Goal: Task Accomplishment & Management: Complete application form

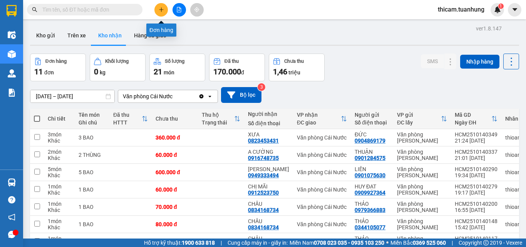
click at [161, 10] on icon "plus" at bounding box center [161, 9] width 5 height 5
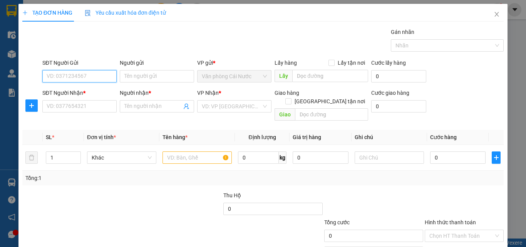
click at [93, 80] on input "SĐT Người Gửi" at bounding box center [79, 76] width 74 height 12
type input "0879924200"
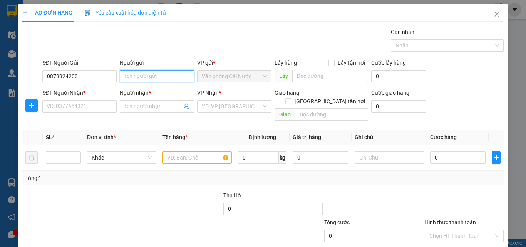
click at [124, 75] on input "Người gửi" at bounding box center [157, 76] width 74 height 12
type input "BÉ 8"
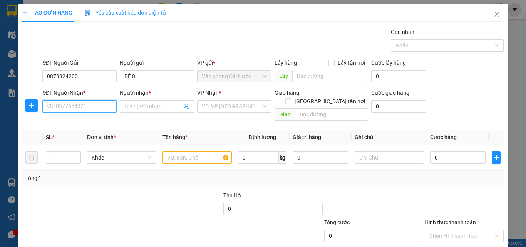
click at [84, 105] on input "SĐT Người Nhận *" at bounding box center [79, 106] width 74 height 12
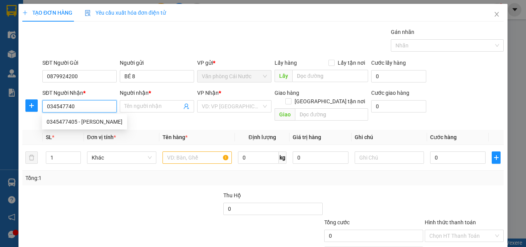
type input "0345477405"
click at [89, 119] on div "0345477405 - [PERSON_NAME]" at bounding box center [85, 121] width 76 height 8
type input "[PERSON_NAME]"
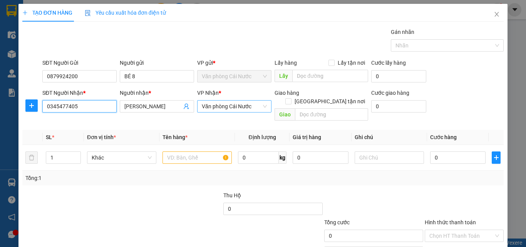
click at [249, 106] on span "Văn phòng Cái Nước" at bounding box center [234, 106] width 65 height 12
type input "0345477405"
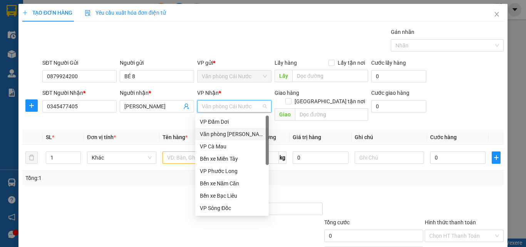
click at [231, 134] on div "Văn phòng [PERSON_NAME]" at bounding box center [232, 134] width 64 height 8
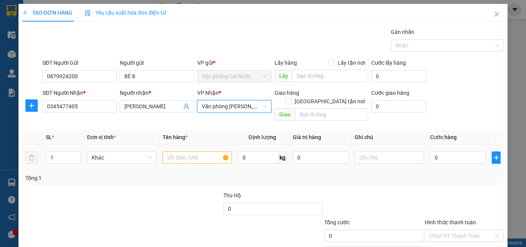
click at [171, 174] on div "Tổng: 1" at bounding box center [114, 178] width 178 height 8
click at [181, 152] on input "text" at bounding box center [196, 157] width 69 height 12
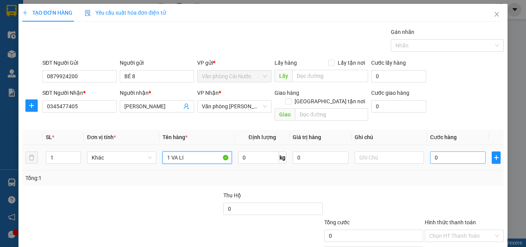
type input "1 VA LI"
click at [462, 154] on input "0" at bounding box center [457, 157] width 55 height 12
type input "5"
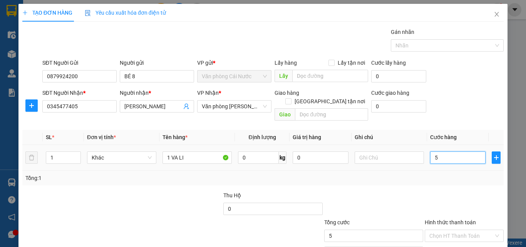
type input "50"
type input "50.000"
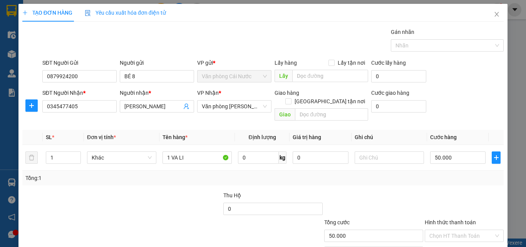
click at [450, 174] on div "Tổng: 1" at bounding box center [262, 178] width 475 height 8
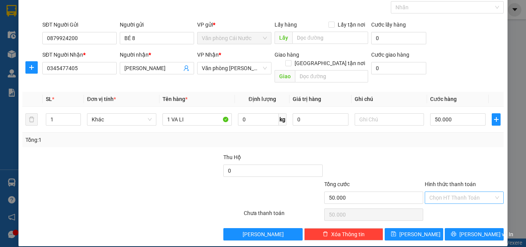
click at [454, 192] on input "Hình thức thanh toán" at bounding box center [461, 198] width 64 height 12
click at [456, 199] on div "Tại văn phòng" at bounding box center [459, 204] width 78 height 12
type input "0"
click at [471, 230] on span "[PERSON_NAME] và In" at bounding box center [486, 234] width 54 height 8
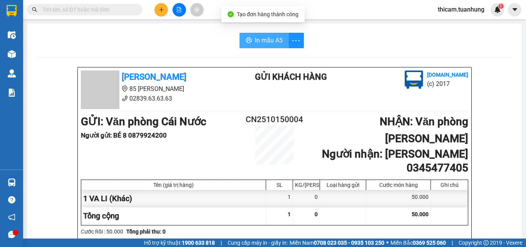
click at [271, 43] on span "In mẫu A5" at bounding box center [269, 40] width 28 height 10
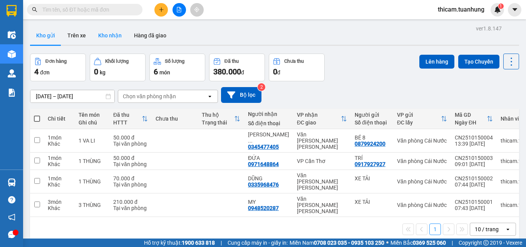
click at [112, 38] on button "Kho nhận" at bounding box center [110, 35] width 36 height 18
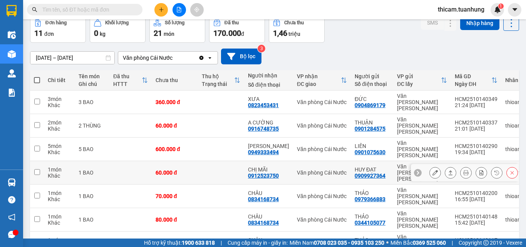
scroll to position [99, 0]
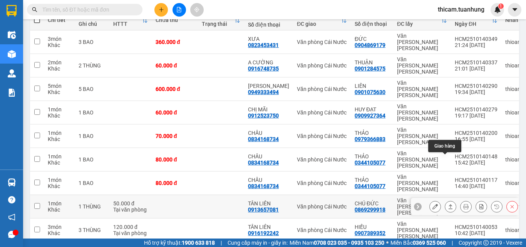
click at [448, 204] on icon at bounding box center [450, 206] width 5 height 5
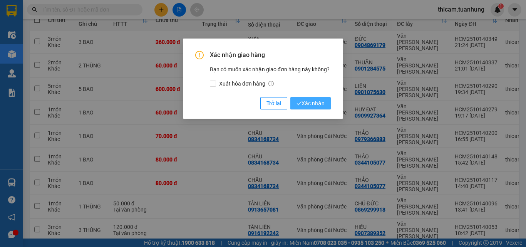
click at [309, 103] on span "Xác nhận" at bounding box center [310, 103] width 28 height 8
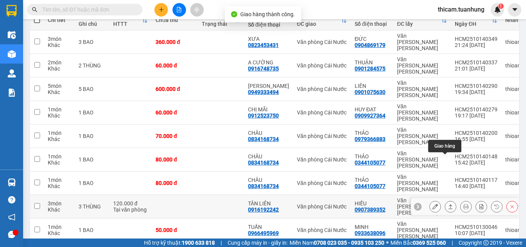
click at [448, 204] on icon at bounding box center [450, 206] width 5 height 5
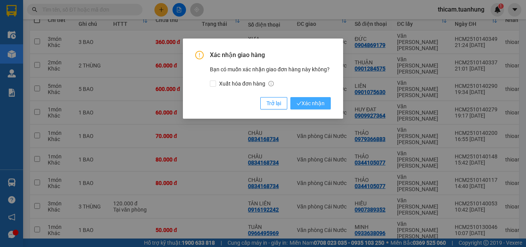
click at [316, 104] on span "Xác nhận" at bounding box center [310, 103] width 28 height 8
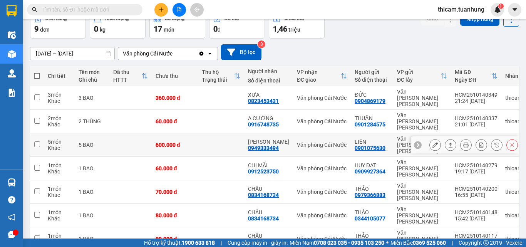
scroll to position [81, 0]
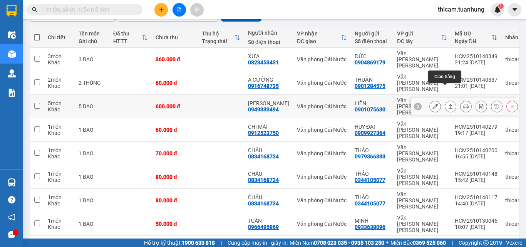
click at [449, 104] on icon at bounding box center [451, 106] width 4 height 5
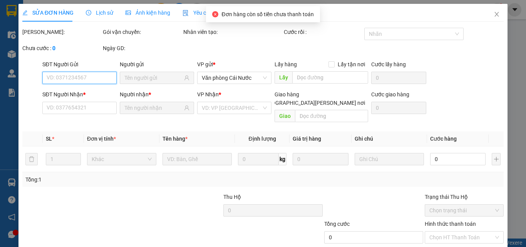
type input "0901075630"
type input "LIÊN"
type input "0949333494"
type input "[PERSON_NAME]"
type input "600.000"
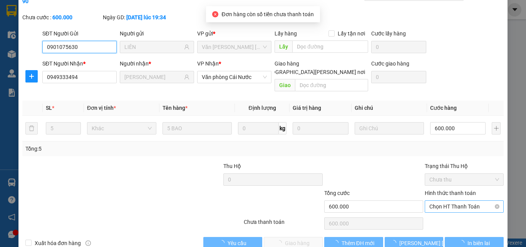
scroll to position [40, 0]
click at [447, 200] on span "Chọn HT Thanh Toán" at bounding box center [464, 206] width 70 height 12
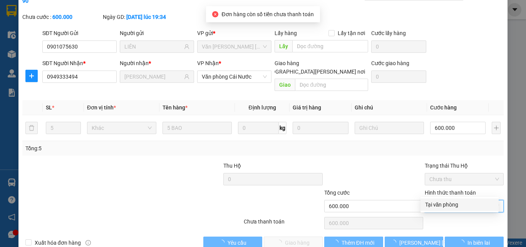
click at [448, 206] on div "Tại văn phòng" at bounding box center [459, 204] width 69 height 8
type input "0"
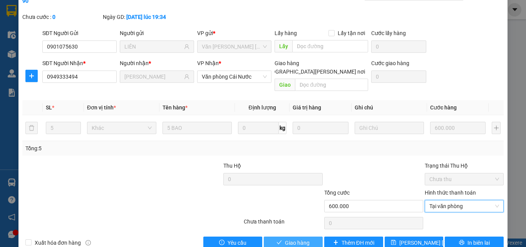
click at [295, 238] on span "Giao hàng" at bounding box center [297, 242] width 25 height 8
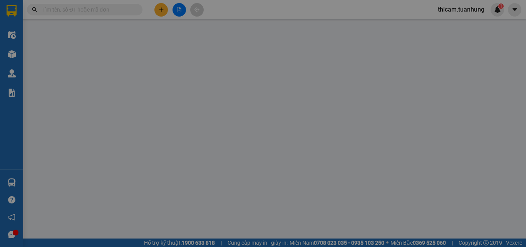
type input "0901075630"
type input "LIÊN"
type input "0949333494"
type input "[PERSON_NAME]"
type input "600.000"
